Goal: Task Accomplishment & Management: Use online tool/utility

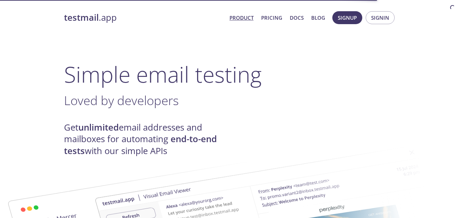
click at [272, 17] on link "Pricing" at bounding box center [271, 17] width 21 height 9
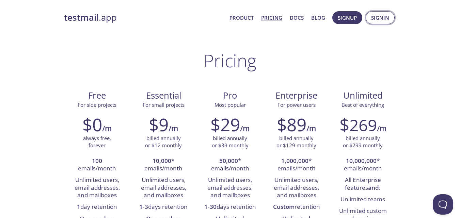
click at [390, 16] on button "Signin" at bounding box center [380, 17] width 29 height 13
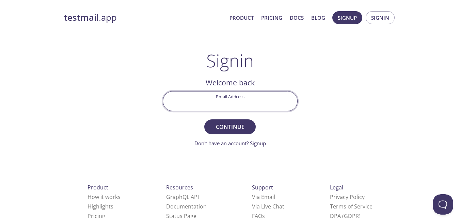
click at [250, 99] on input "Email Address" at bounding box center [230, 101] width 134 height 19
type input "[EMAIL_ADDRESS][DOMAIN_NAME]"
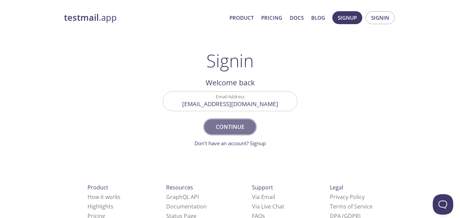
click at [232, 125] on span "Continue" at bounding box center [230, 127] width 36 height 10
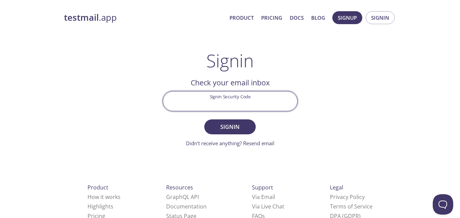
click at [216, 104] on input "Signin Security Code" at bounding box center [230, 101] width 134 height 19
paste input "H5FPCR3"
type input "H5FPCR3"
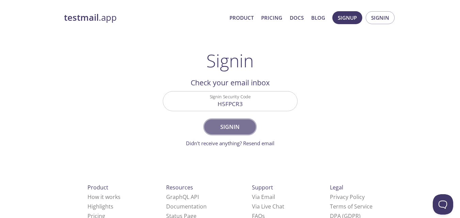
click at [216, 121] on button "Signin" at bounding box center [229, 127] width 51 height 15
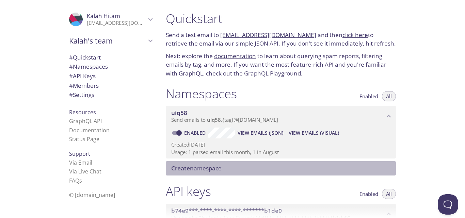
click at [201, 164] on div "Create namespace" at bounding box center [281, 168] width 230 height 14
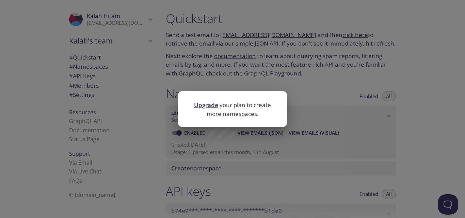
click at [236, 138] on div "Upgrade your plan to create more namespaces." at bounding box center [232, 109] width 465 height 218
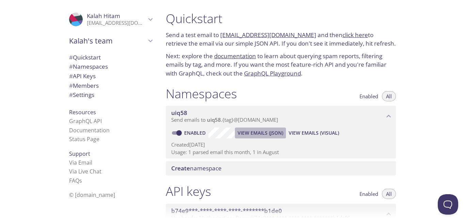
click at [266, 131] on span "View Emails (JSON)" at bounding box center [261, 133] width 46 height 8
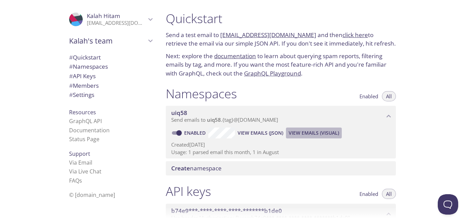
click at [301, 133] on span "View Emails (Visual)" at bounding box center [314, 133] width 50 height 8
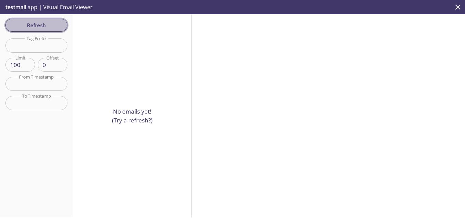
click at [49, 21] on span "Refresh" at bounding box center [36, 25] width 51 height 9
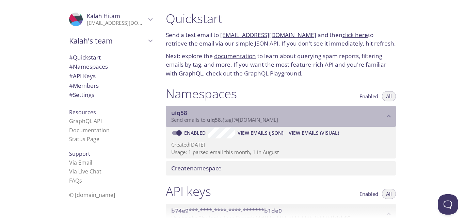
click at [286, 119] on p "Send emails to uiq58 . {tag} @[DOMAIN_NAME]" at bounding box center [277, 120] width 213 height 7
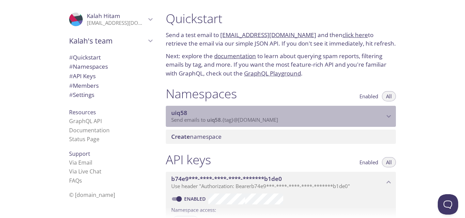
click at [288, 121] on p "Send emails to uiq58 . {tag} @[DOMAIN_NAME]" at bounding box center [277, 120] width 213 height 7
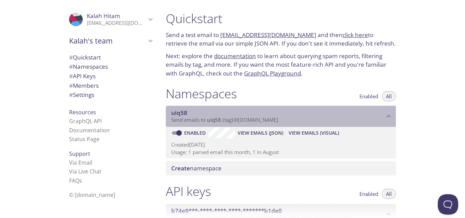
click at [228, 121] on span "Send emails to uiq58 . {tag} @[DOMAIN_NAME]" at bounding box center [224, 119] width 107 height 7
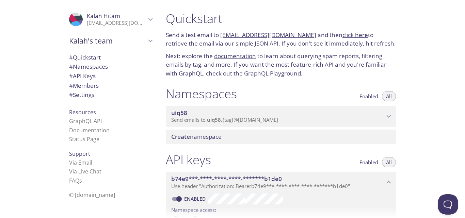
drag, startPoint x: 218, startPoint y: 36, endPoint x: 299, endPoint y: 34, distance: 81.1
click at [299, 34] on p "Send a test email to [EMAIL_ADDRESS][DOMAIN_NAME] and then click here to retrie…" at bounding box center [281, 39] width 230 height 17
copy p "[EMAIL_ADDRESS][DOMAIN_NAME]"
click at [343, 34] on link "click here" at bounding box center [356, 35] width 26 height 8
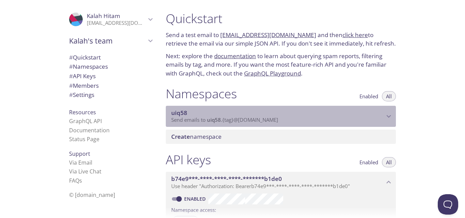
click at [244, 108] on div "uiq58 Send emails to uiq58 . {tag} @[DOMAIN_NAME]" at bounding box center [281, 116] width 230 height 21
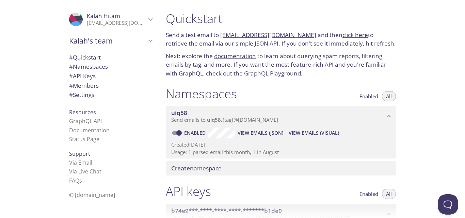
click at [293, 135] on span "View Emails (Visual)" at bounding box center [314, 133] width 50 height 8
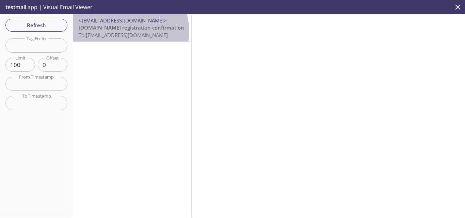
click at [129, 32] on span "To: [EMAIL_ADDRESS][DOMAIN_NAME]" at bounding box center [123, 35] width 89 height 7
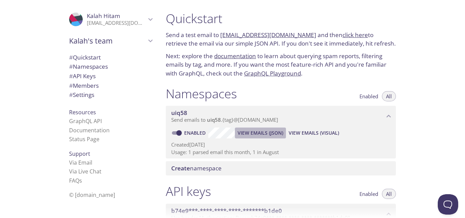
click at [257, 128] on button "View Emails (JSON)" at bounding box center [260, 133] width 51 height 11
click at [178, 131] on input "Enabled" at bounding box center [179, 133] width 25 height 8
checkbox input "false"
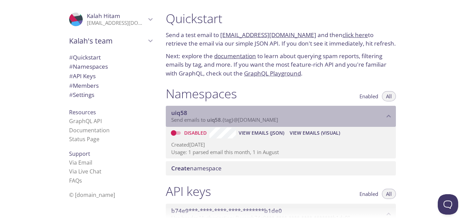
click at [222, 120] on span "Send emails to uiq58 . {tag} @[DOMAIN_NAME]" at bounding box center [224, 119] width 107 height 7
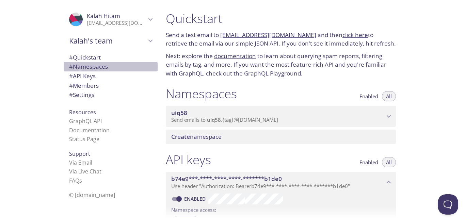
click at [96, 66] on span "# Namespaces" at bounding box center [88, 67] width 39 height 8
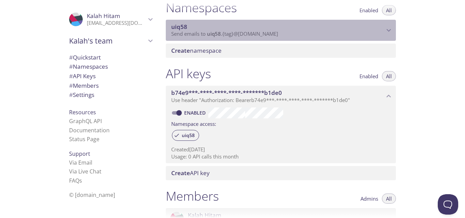
click at [227, 33] on span "Send emails to uiq58 . {tag} @[DOMAIN_NAME]" at bounding box center [224, 33] width 107 height 7
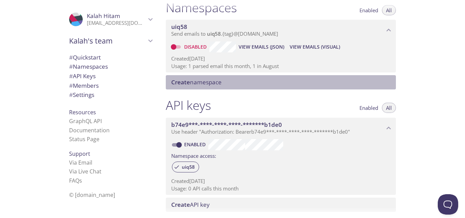
click at [200, 84] on span "Create namespace" at bounding box center [196, 82] width 50 height 8
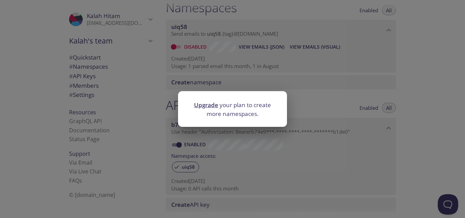
click at [219, 99] on div at bounding box center [232, 96] width 109 height 10
click at [369, 99] on div "Upgrade your plan to create more namespaces." at bounding box center [232, 109] width 465 height 218
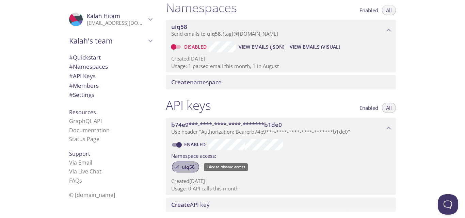
click at [188, 165] on span "uiq58" at bounding box center [188, 167] width 21 height 6
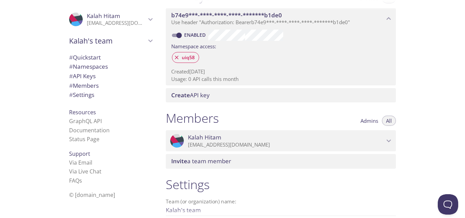
scroll to position [266, 0]
